Goal: Navigation & Orientation: Find specific page/section

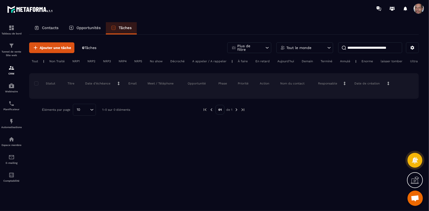
click at [91, 29] on p "Opportunités" at bounding box center [88, 28] width 24 height 5
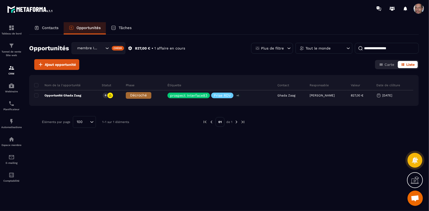
click at [50, 28] on p "Contacts" at bounding box center [50, 28] width 17 height 5
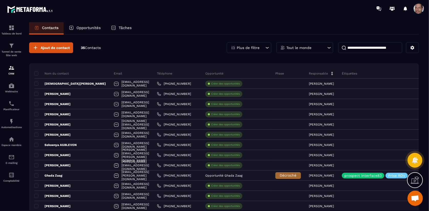
click at [97, 28] on p "Opportunités" at bounding box center [88, 28] width 24 height 5
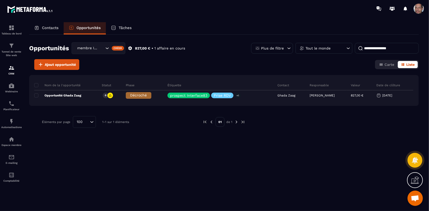
click at [126, 26] on p "Tâches" at bounding box center [124, 28] width 13 height 5
